Goal: Book appointment/travel/reservation

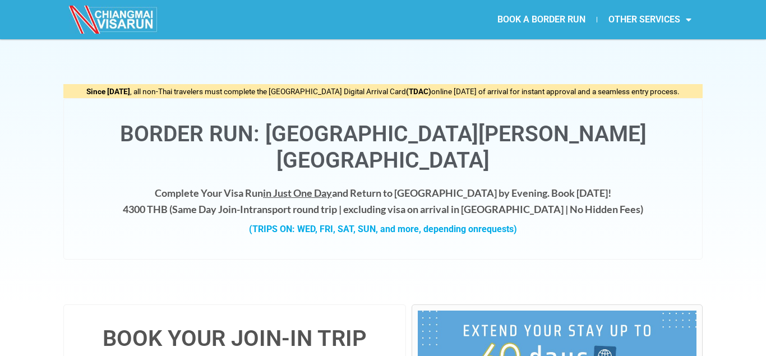
click at [165, 185] on h4 "Complete Your Visa Run in Just One Day and Return to [GEOGRAPHIC_DATA] by Eveni…" at bounding box center [383, 201] width 616 height 33
click at [408, 185] on h4 "Complete Your Visa Run in Just One Day and Return to [GEOGRAPHIC_DATA] by Eveni…" at bounding box center [383, 201] width 616 height 33
click at [636, 185] on h4 "Complete Your Visa Run in Just One Day and Return to [GEOGRAPHIC_DATA] by Eveni…" at bounding box center [383, 201] width 616 height 33
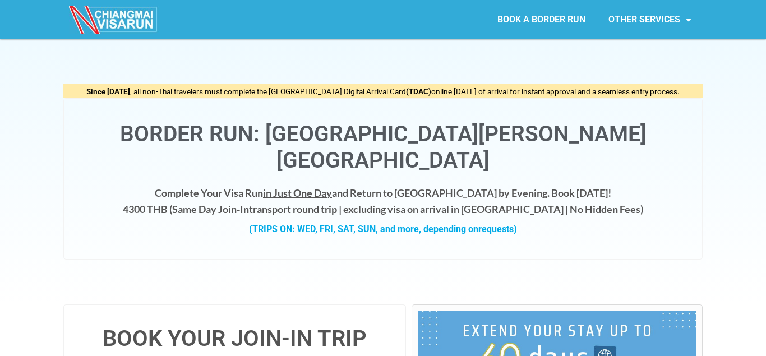
drag, startPoint x: 246, startPoint y: 202, endPoint x: 561, endPoint y: 206, distance: 315.2
click at [561, 222] on div "(TRIPS ON: WED, FRI, SAT, SUN, and more, depending on requests)" at bounding box center [383, 229] width 616 height 15
click at [167, 185] on h4 "Complete Your Visa Run in Just One Day and Return to [GEOGRAPHIC_DATA] by Eveni…" at bounding box center [383, 201] width 616 height 33
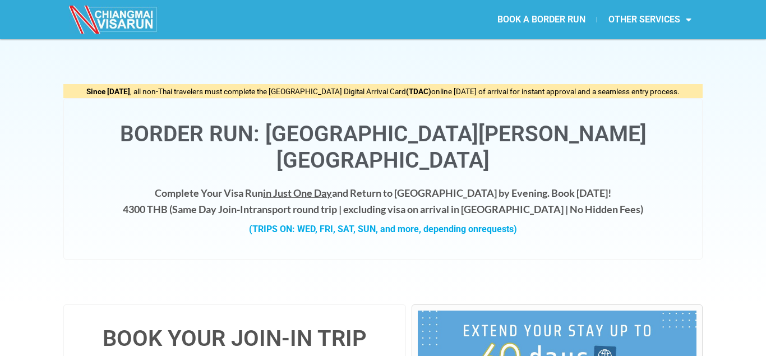
click at [178, 222] on div "(TRIPS ON: WED, FRI, SAT, SUN, and more, depending on requests)" at bounding box center [383, 229] width 616 height 15
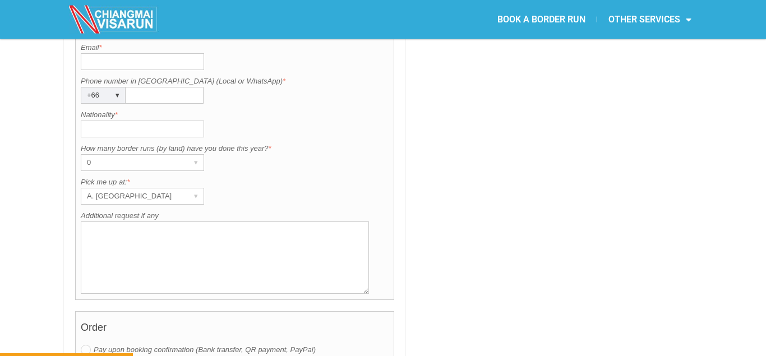
scroll to position [972, 0]
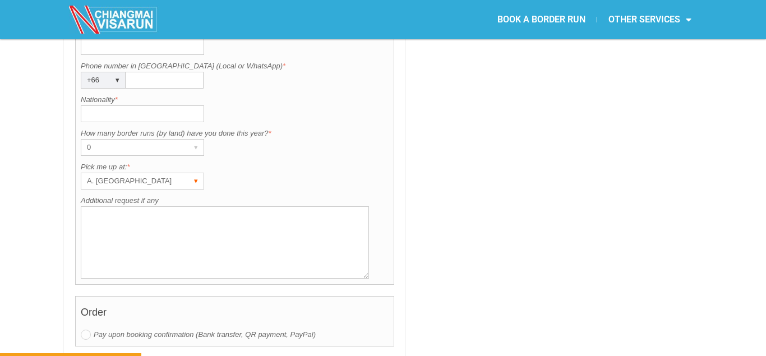
click at [131, 173] on div "A. [GEOGRAPHIC_DATA]" at bounding box center [131, 181] width 101 height 16
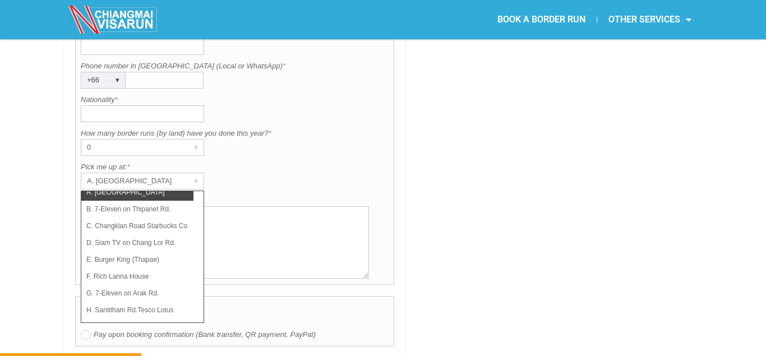
scroll to position [0, 0]
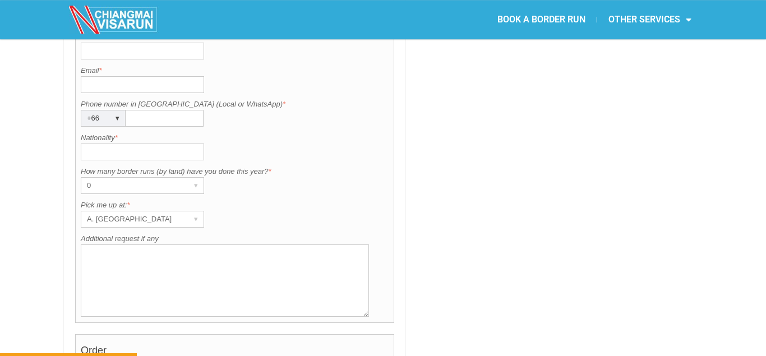
scroll to position [915, 0]
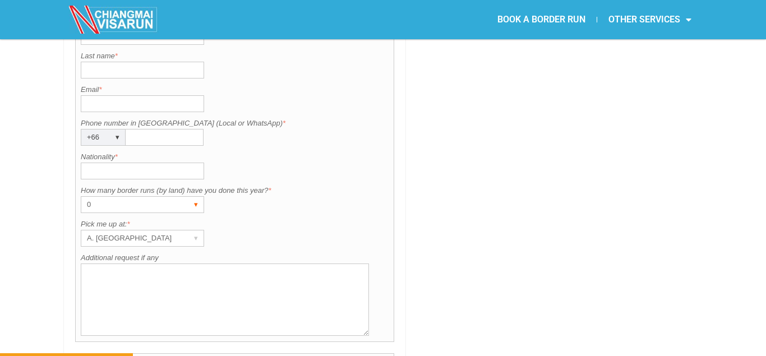
click at [176, 197] on div "0" at bounding box center [131, 205] width 101 height 16
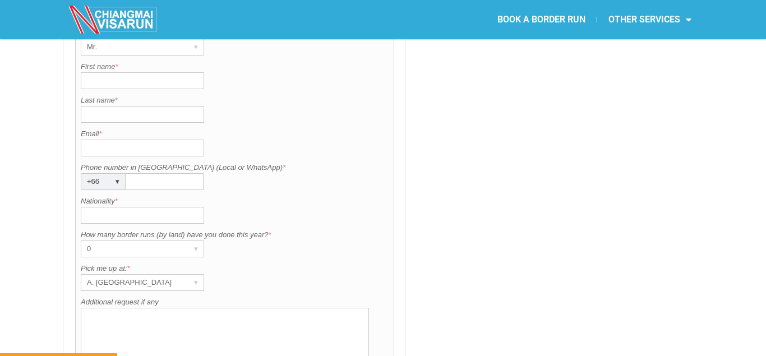
scroll to position [801, 0]
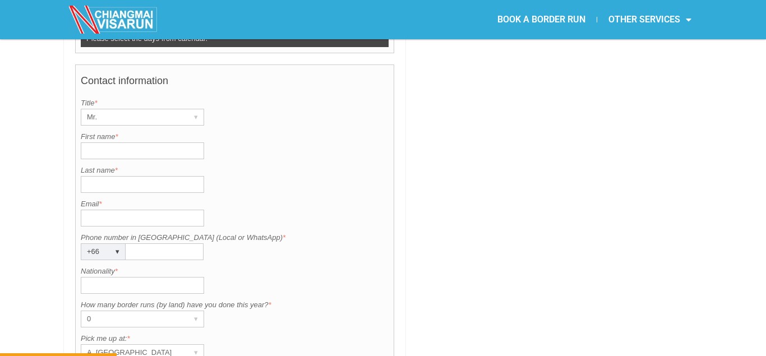
click at [108, 277] on input "Nationality *" at bounding box center [142, 285] width 123 height 17
click at [162, 243] on input "Phone number in [GEOGRAPHIC_DATA] (Local or WhatsApp) *" at bounding box center [165, 251] width 78 height 17
click at [109, 210] on input "Email *" at bounding box center [142, 218] width 123 height 17
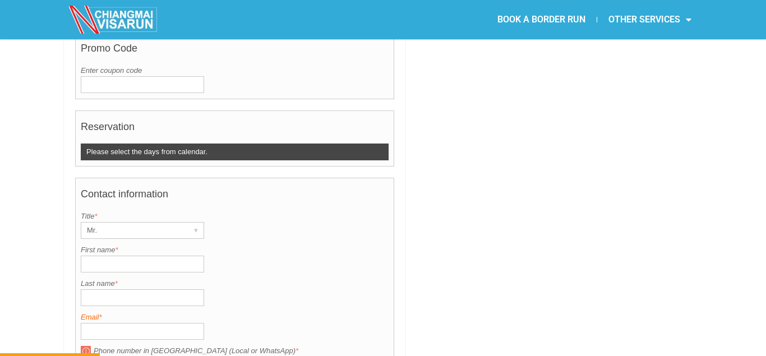
scroll to position [686, 0]
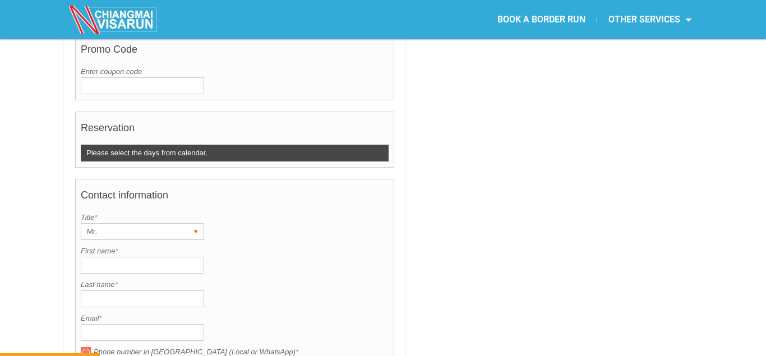
click at [194, 224] on div "▾" at bounding box center [196, 232] width 16 height 16
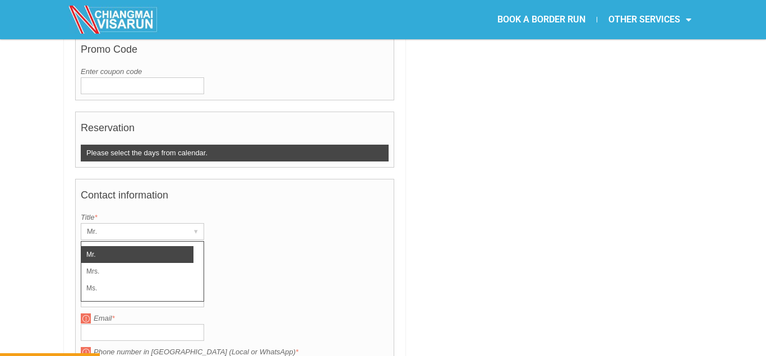
click at [343, 247] on div "First name is required. First name *" at bounding box center [235, 260] width 308 height 28
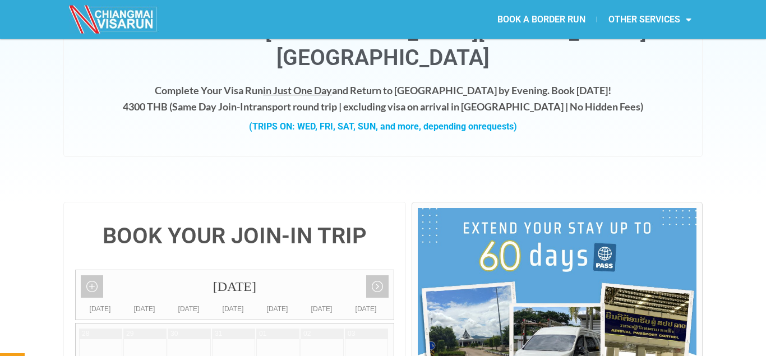
scroll to position [0, 0]
